Goal: Task Accomplishment & Management: Use online tool/utility

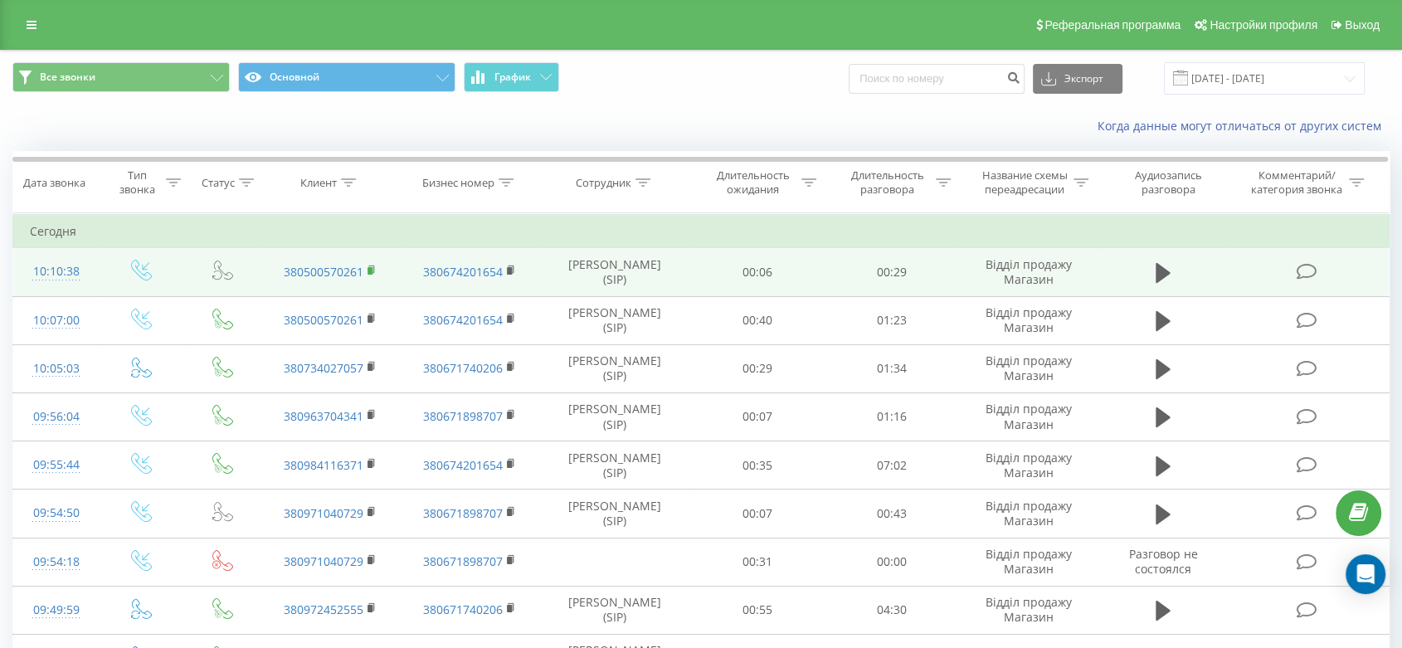
click at [369, 268] on rect at bounding box center [370, 270] width 5 height 7
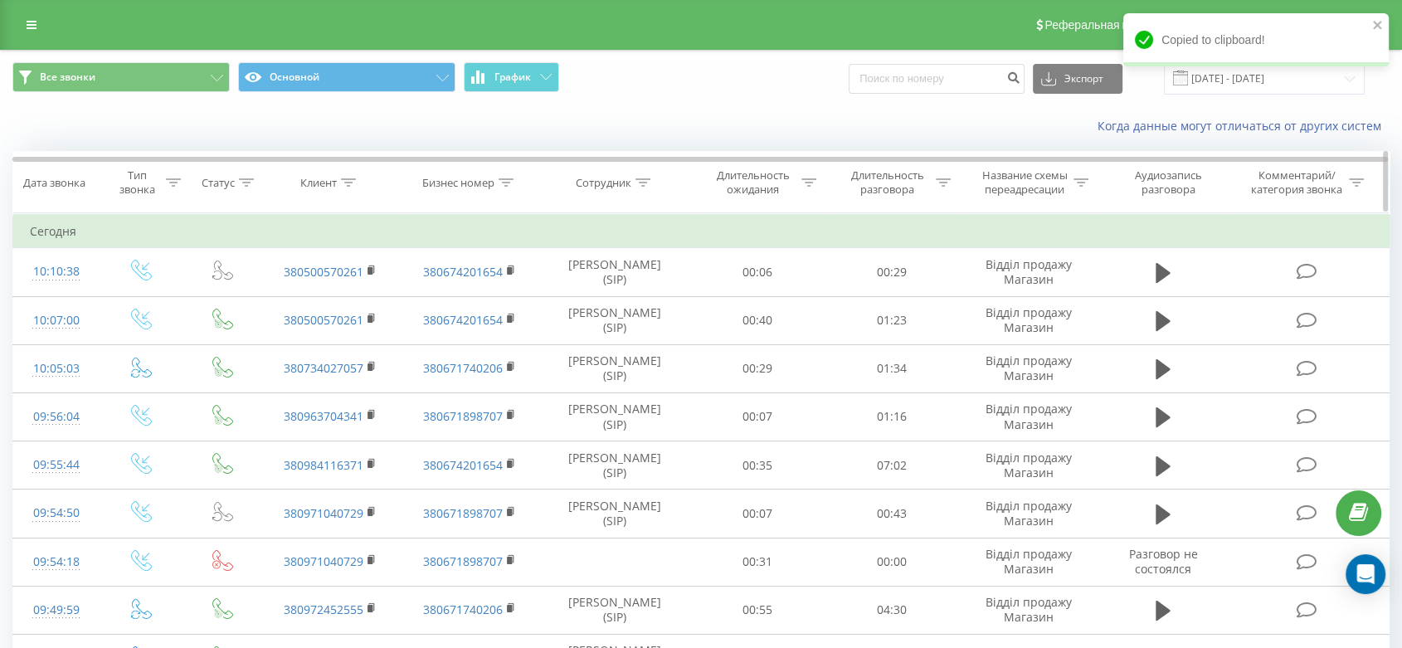
click at [350, 178] on icon at bounding box center [348, 182] width 15 height 8
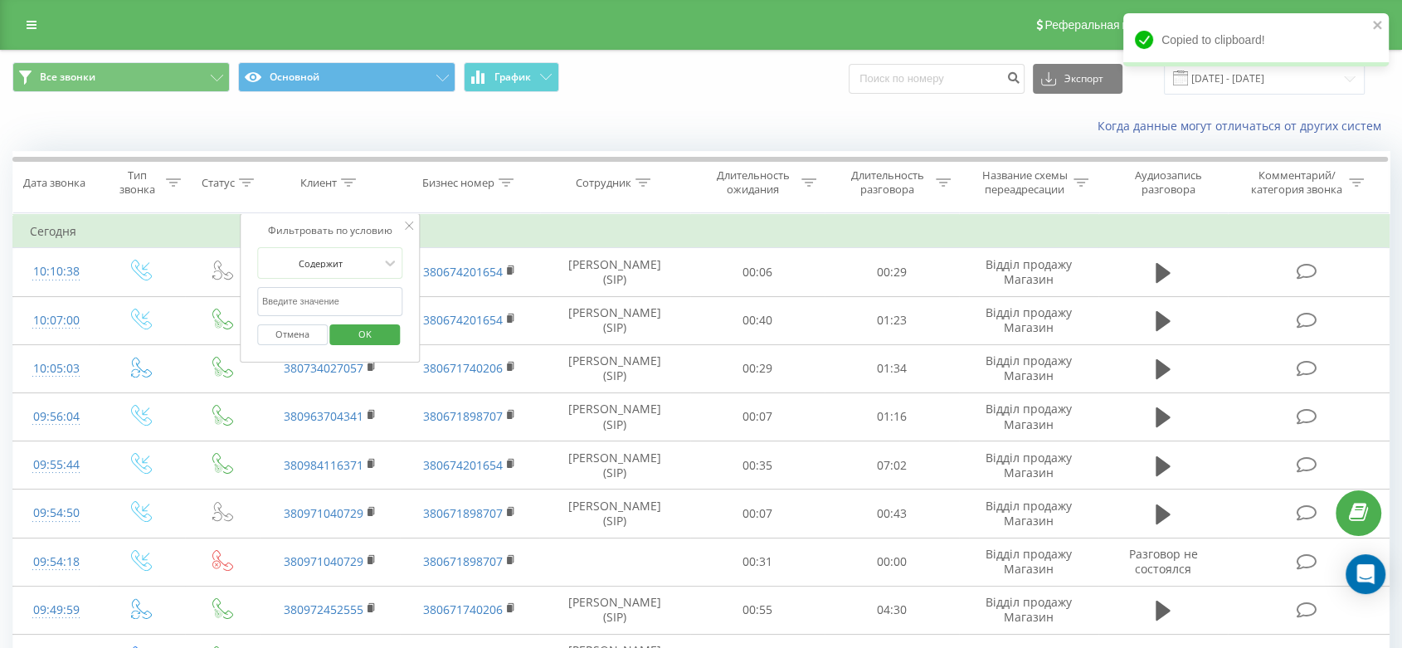
drag, startPoint x: 338, startPoint y: 295, endPoint x: 341, endPoint y: 304, distance: 8.9
click at [338, 295] on input "text" at bounding box center [330, 301] width 146 height 29
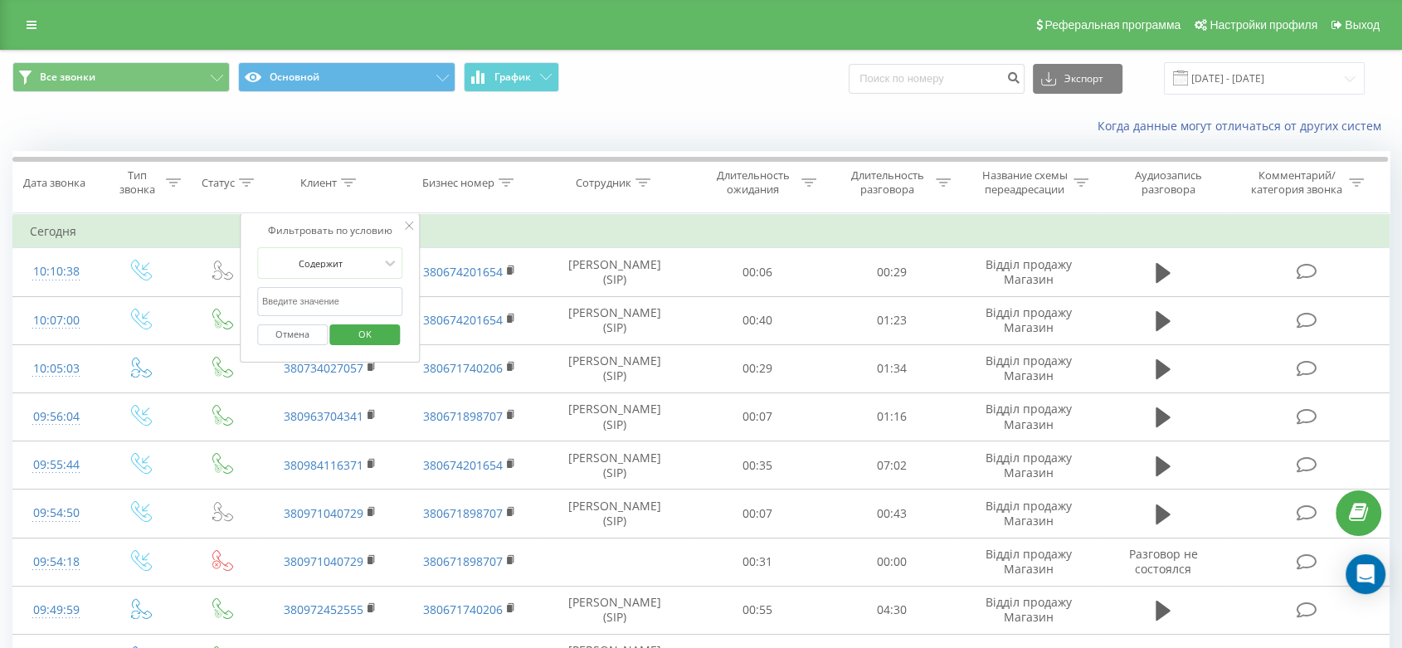
paste input "[PHONE_NUMBER]"
click at [270, 303] on input "[PHONE_NUMBER]" at bounding box center [330, 301] width 146 height 29
type input "380939333855"
click at [378, 337] on span "OK" at bounding box center [365, 334] width 46 height 26
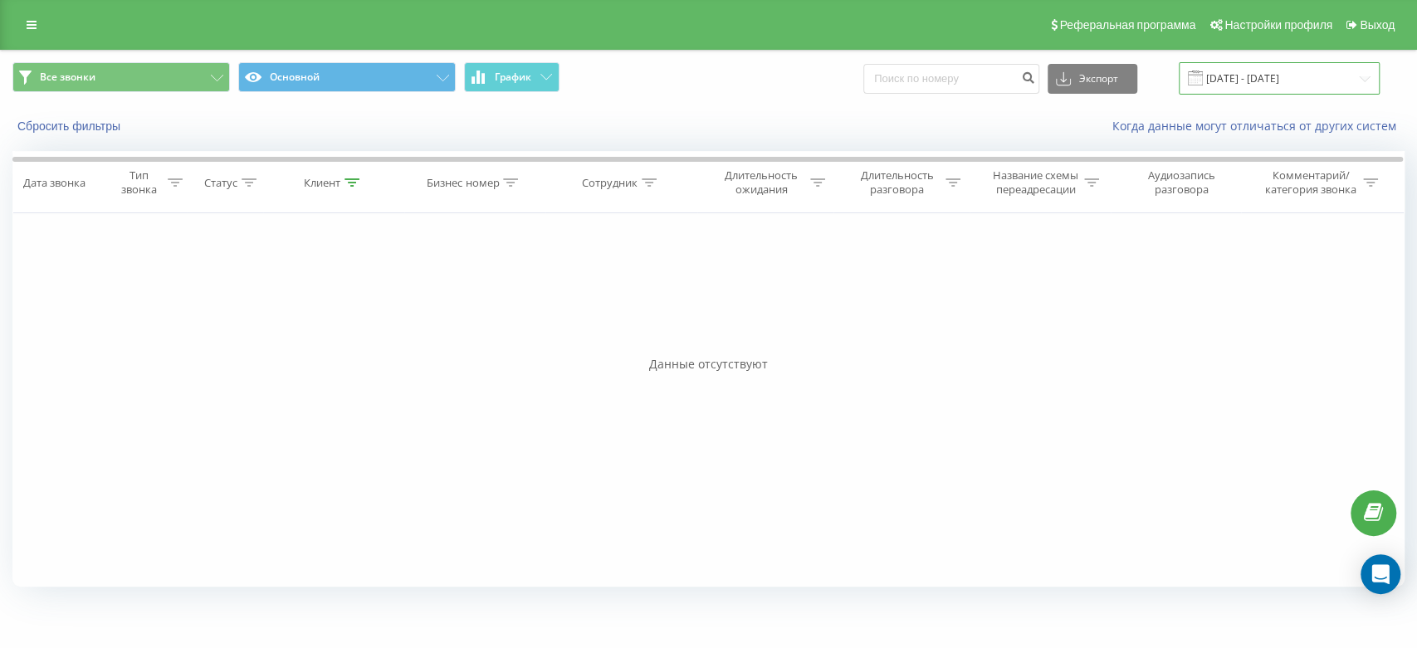
click at [1250, 76] on input "[DATE] - [DATE]" at bounding box center [1278, 78] width 201 height 32
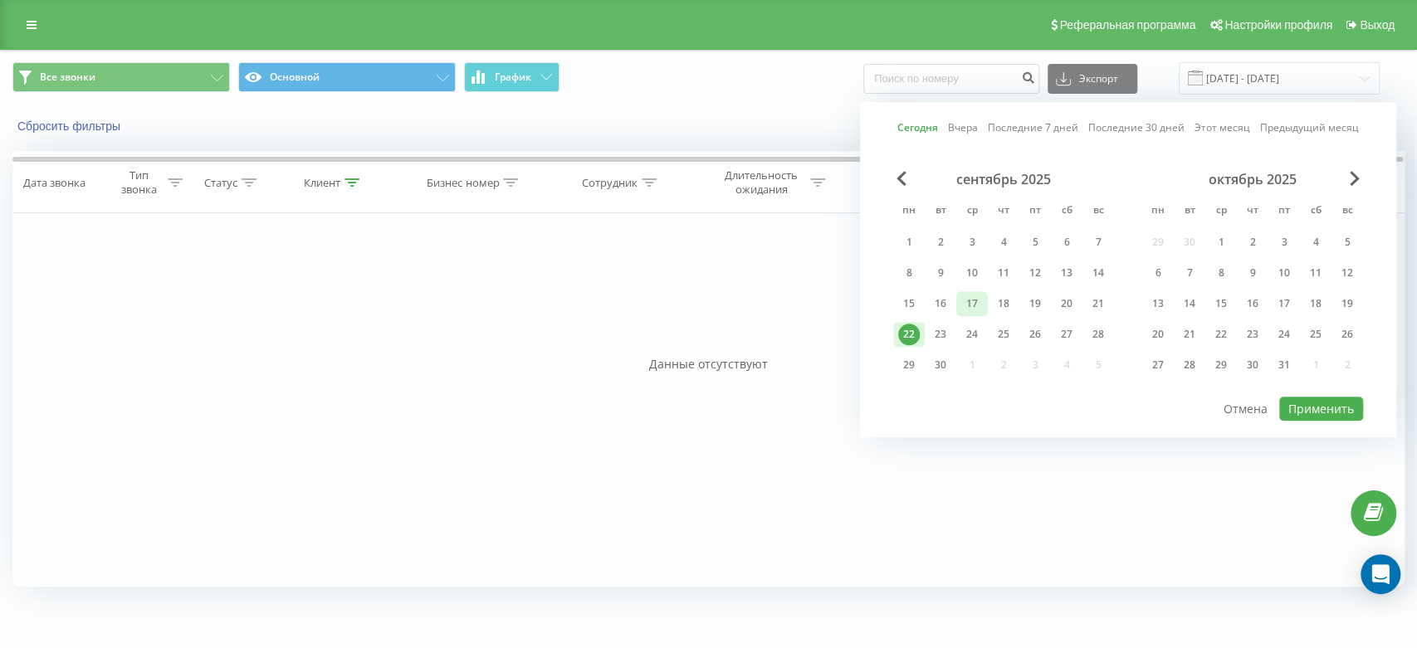
click at [961, 302] on div "17" at bounding box center [972, 304] width 22 height 22
click at [909, 332] on div "22" at bounding box center [909, 335] width 22 height 22
click at [1324, 398] on button "Применить" at bounding box center [1321, 409] width 84 height 24
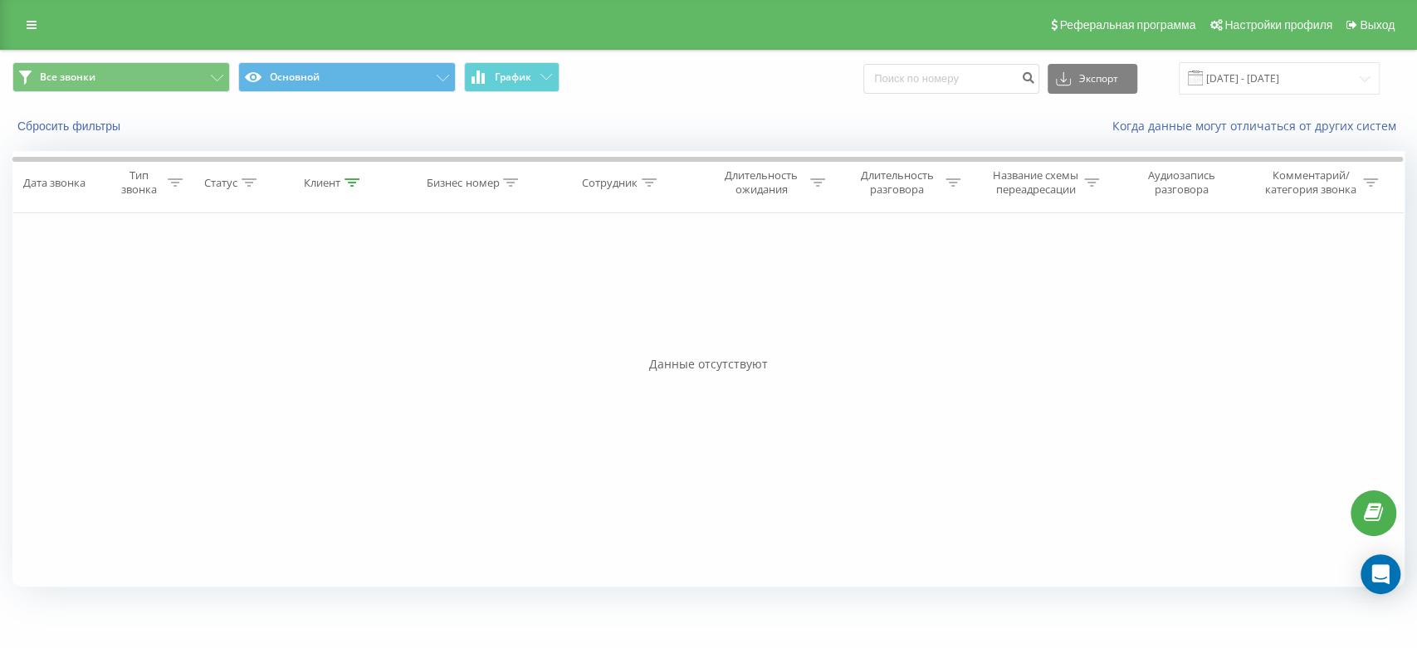
click at [50, 247] on div "Фильтровать по условию Равно Введите значение Отмена OK Фильтровать по условию …" at bounding box center [708, 399] width 1392 height 373
click at [346, 187] on div at bounding box center [351, 183] width 15 height 14
click at [372, 333] on span "OK" at bounding box center [368, 334] width 46 height 26
click at [1243, 81] on input "[DATE] - [DATE]" at bounding box center [1278, 78] width 201 height 32
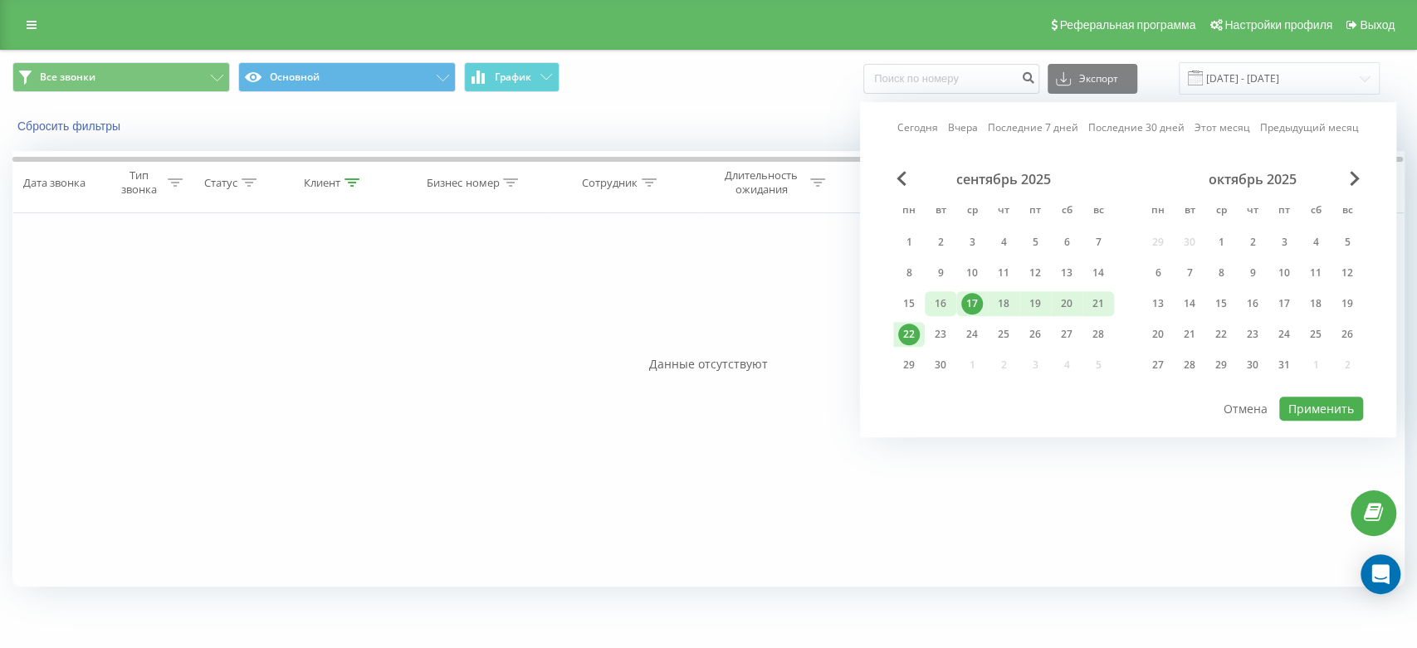
click at [944, 297] on div "16" at bounding box center [940, 304] width 22 height 22
click at [929, 329] on div "23" at bounding box center [940, 335] width 22 height 22
click at [1302, 405] on button "Применить" at bounding box center [1321, 409] width 84 height 24
type input "[DATE] - [DATE]"
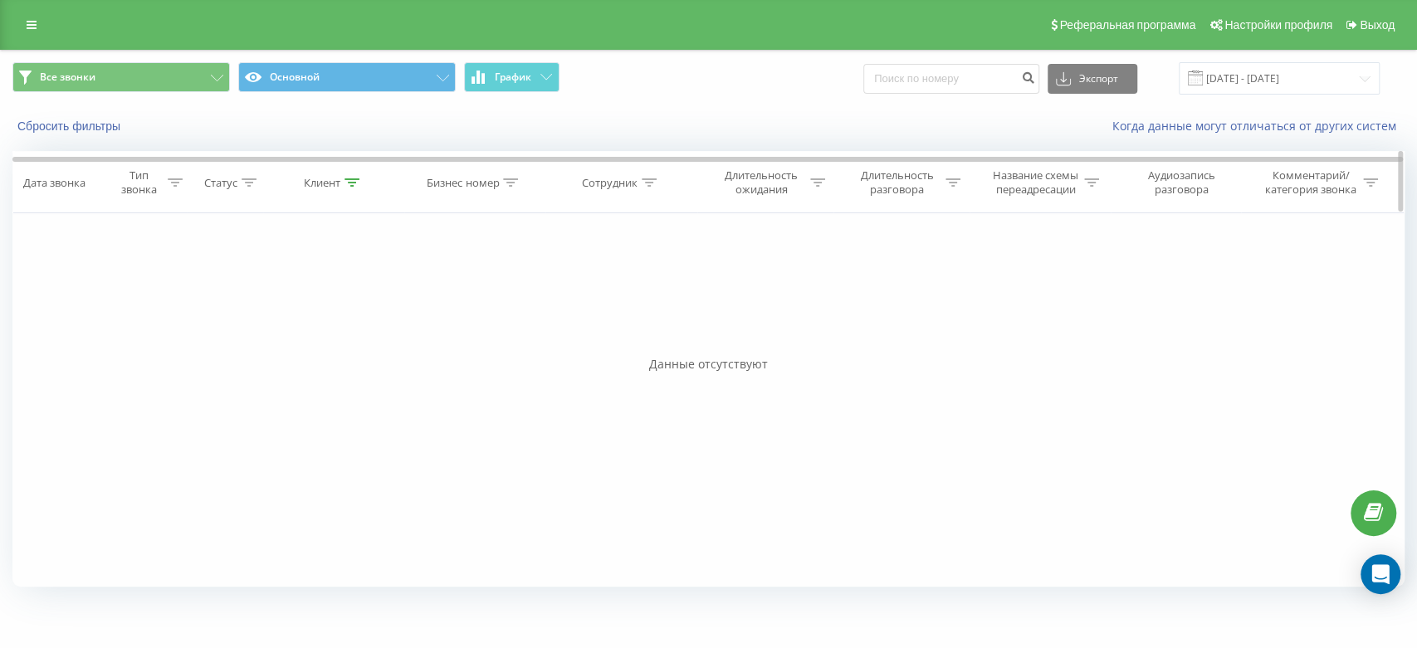
click at [320, 180] on div "Клиент" at bounding box center [322, 183] width 37 height 14
drag, startPoint x: 340, startPoint y: 297, endPoint x: 202, endPoint y: 287, distance: 138.9
click at [202, 287] on div "Фильтровать по условию Равно Введите значение Отмена OK Фильтровать по условию …" at bounding box center [708, 399] width 1392 height 373
paste input "063-722-2851"
type input "380637222851"
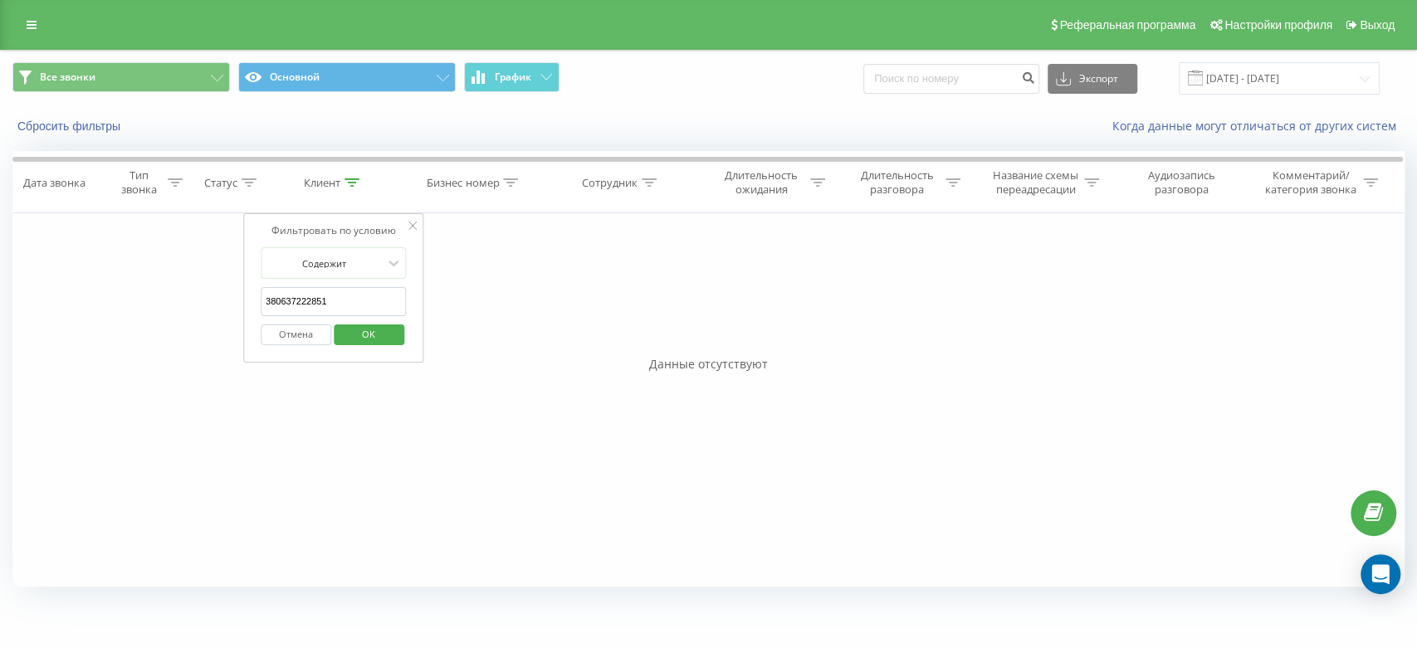
click button "OK" at bounding box center [369, 334] width 71 height 21
click at [53, 269] on div "Фильтровать по условию Равно Введите значение Отмена OK Фильтровать по условию …" at bounding box center [708, 399] width 1392 height 373
click at [87, 330] on div "Фильтровать по условию Равно Введите значение Отмена OK Фильтровать по условию …" at bounding box center [708, 399] width 1392 height 373
